Goal: Navigation & Orientation: Find specific page/section

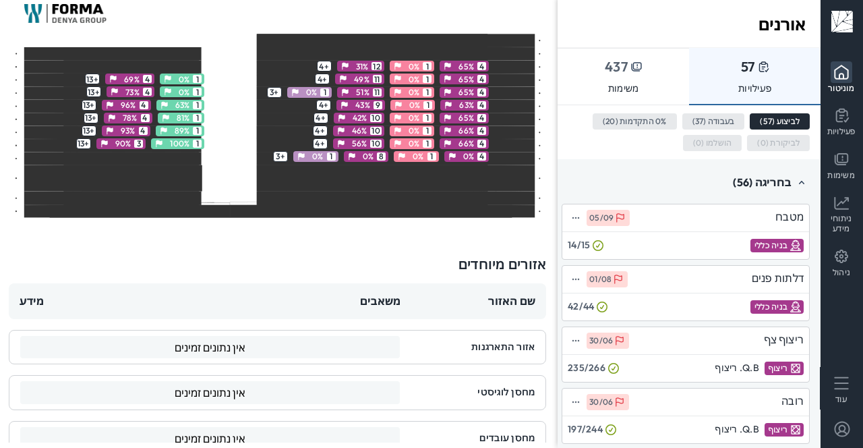
click at [842, 172] on p "משימות" at bounding box center [842, 175] width 28 height 10
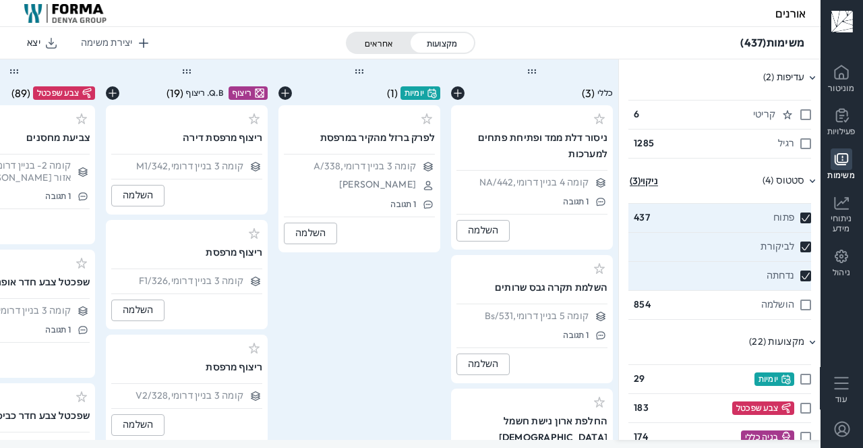
click at [842, 123] on icon at bounding box center [842, 116] width 22 height 22
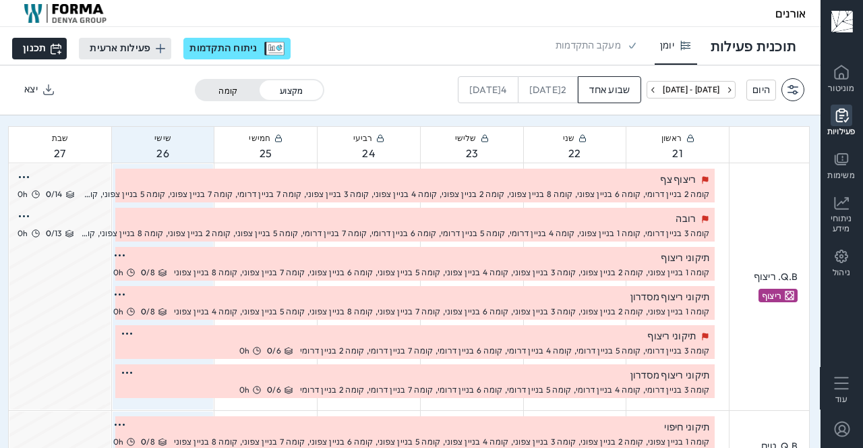
click at [853, 161] on li "משימות" at bounding box center [842, 164] width 42 height 42
click at [842, 164] on icon at bounding box center [840, 159] width 13 height 12
click at [845, 161] on icon at bounding box center [842, 159] width 22 height 22
click at [842, 164] on icon at bounding box center [840, 159] width 13 height 12
